Goal: Task Accomplishment & Management: Complete application form

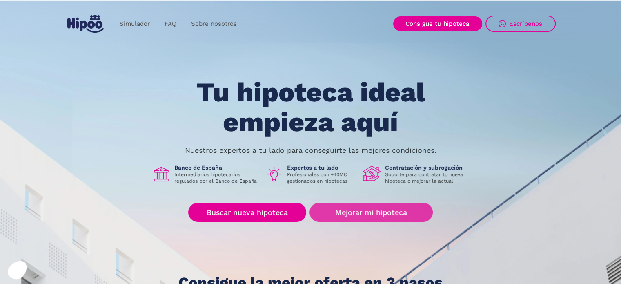
click at [377, 212] on link "Mejorar mi hipoteca" at bounding box center [370, 211] width 123 height 19
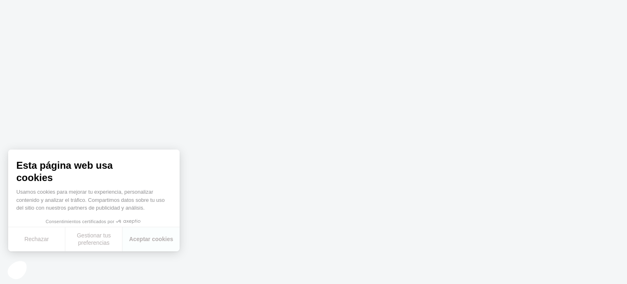
click at [49, 252] on body at bounding box center [313, 142] width 627 height 284
click at [48, 247] on button "Rechazar" at bounding box center [36, 239] width 57 height 24
